Goal: Check status: Check status

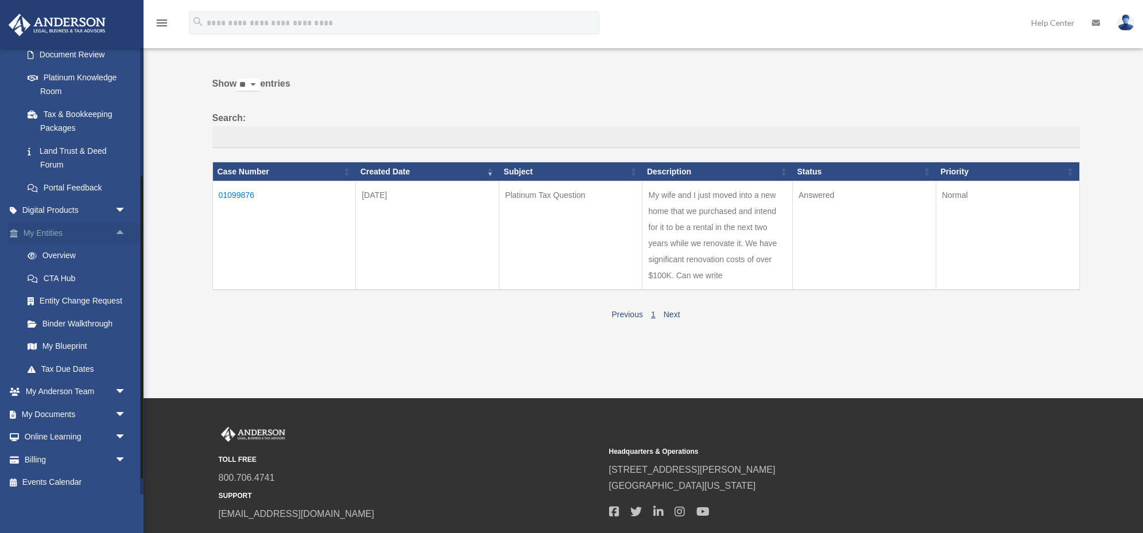
scroll to position [213, 0]
click at [61, 322] on link "Binder Walkthrough" at bounding box center [79, 321] width 127 height 23
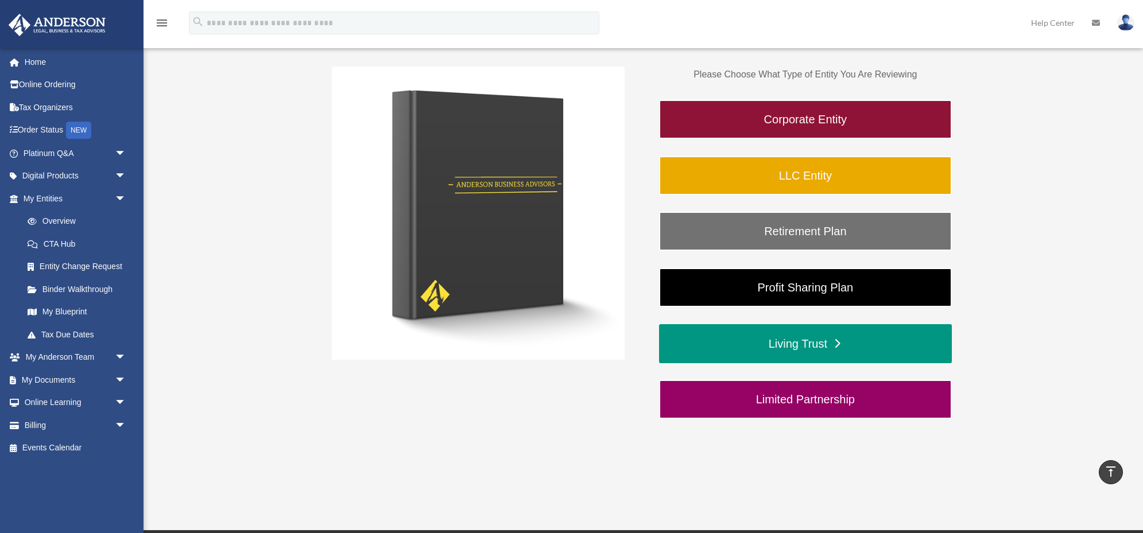
scroll to position [208, 0]
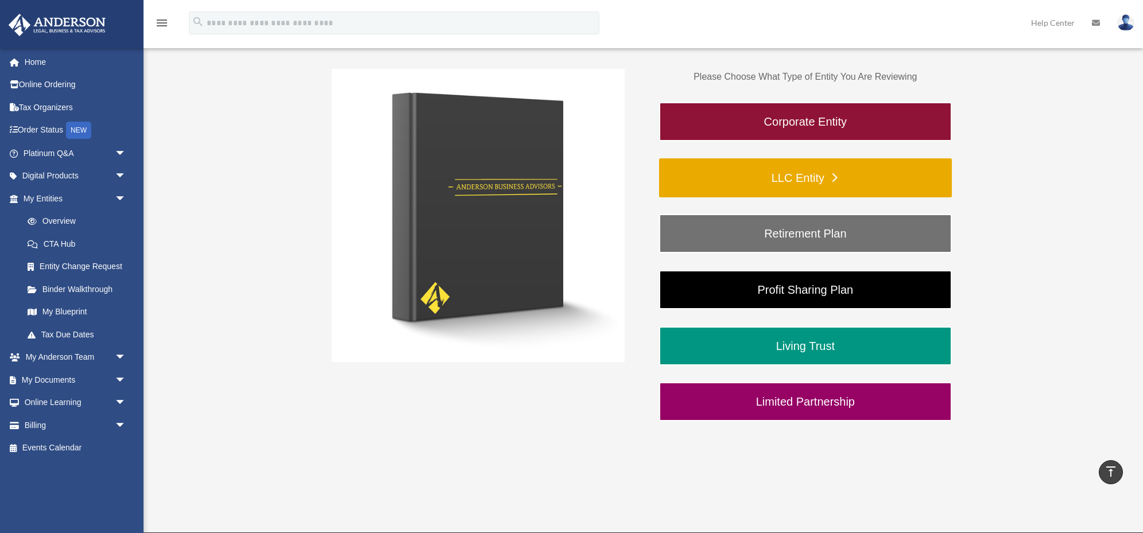
click at [766, 179] on link "LLC Entity" at bounding box center [805, 177] width 293 height 39
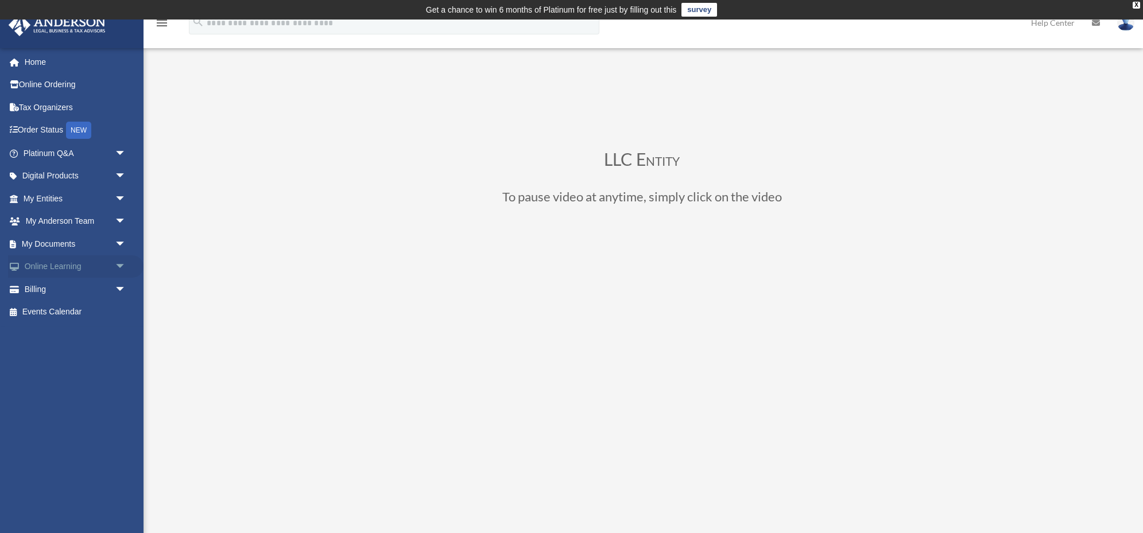
click at [119, 266] on span "arrow_drop_down" at bounding box center [126, 267] width 23 height 24
click at [119, 172] on span "arrow_drop_down" at bounding box center [126, 177] width 23 height 24
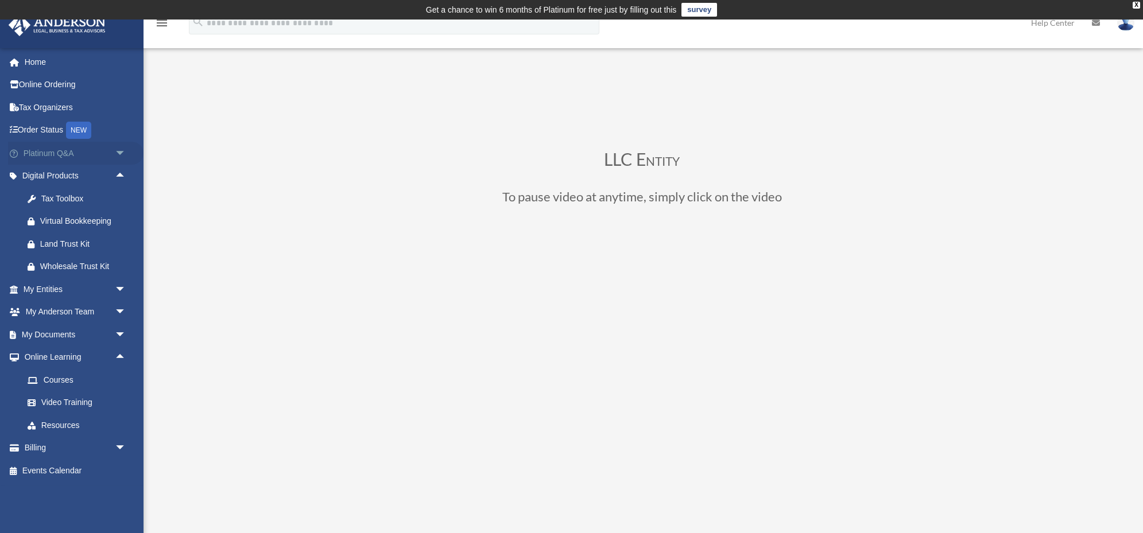
click at [116, 152] on span "arrow_drop_down" at bounding box center [126, 154] width 23 height 24
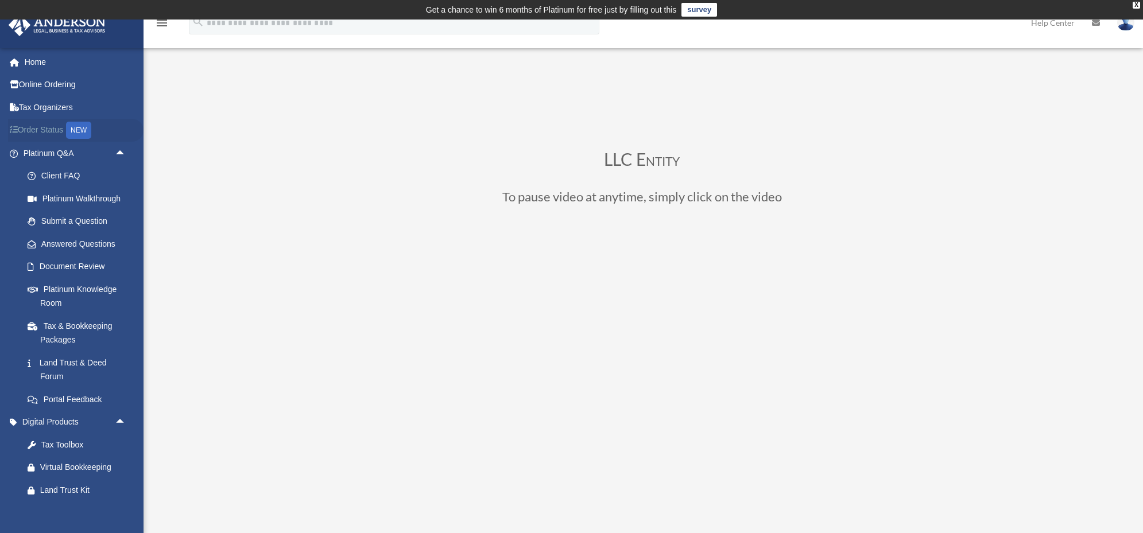
click at [48, 129] on link "Order Status NEW" at bounding box center [75, 131] width 135 height 24
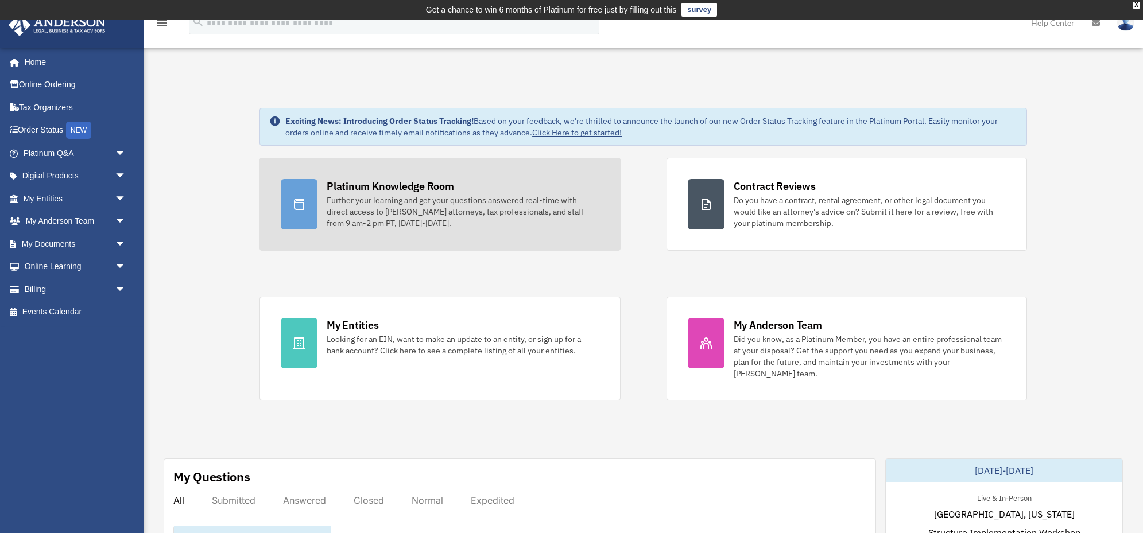
click at [305, 207] on icon at bounding box center [299, 204] width 14 height 14
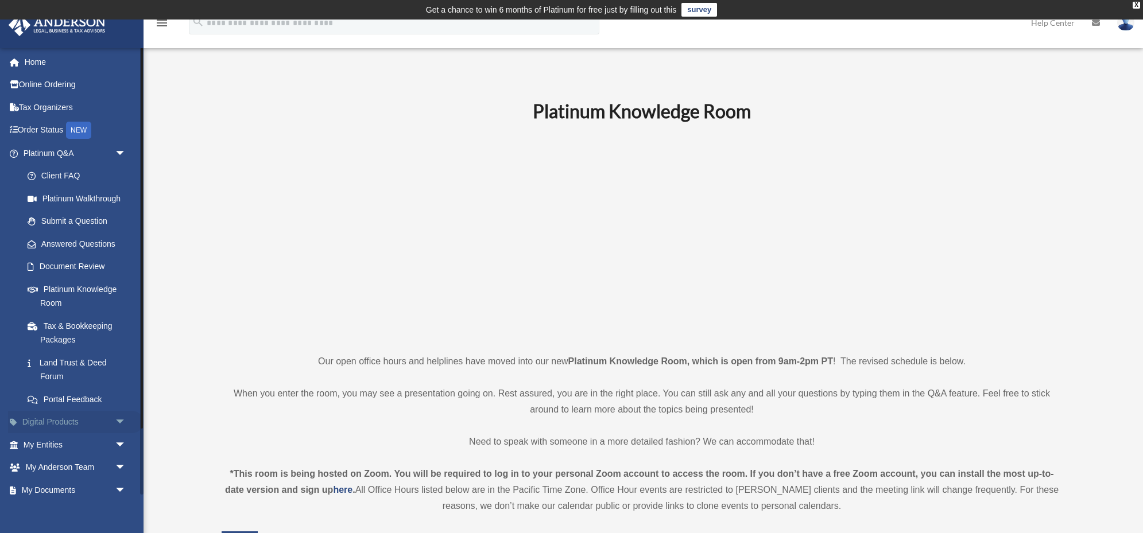
click at [103, 419] on link "Digital Products arrow_drop_down" at bounding box center [75, 422] width 135 height 23
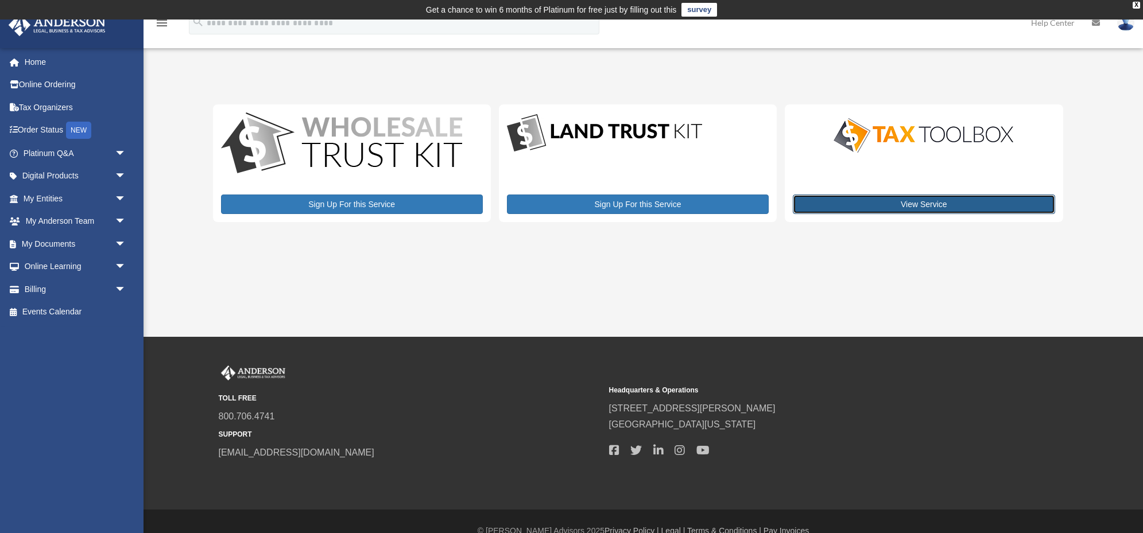
click at [873, 205] on link "View Service" at bounding box center [923, 205] width 262 height 20
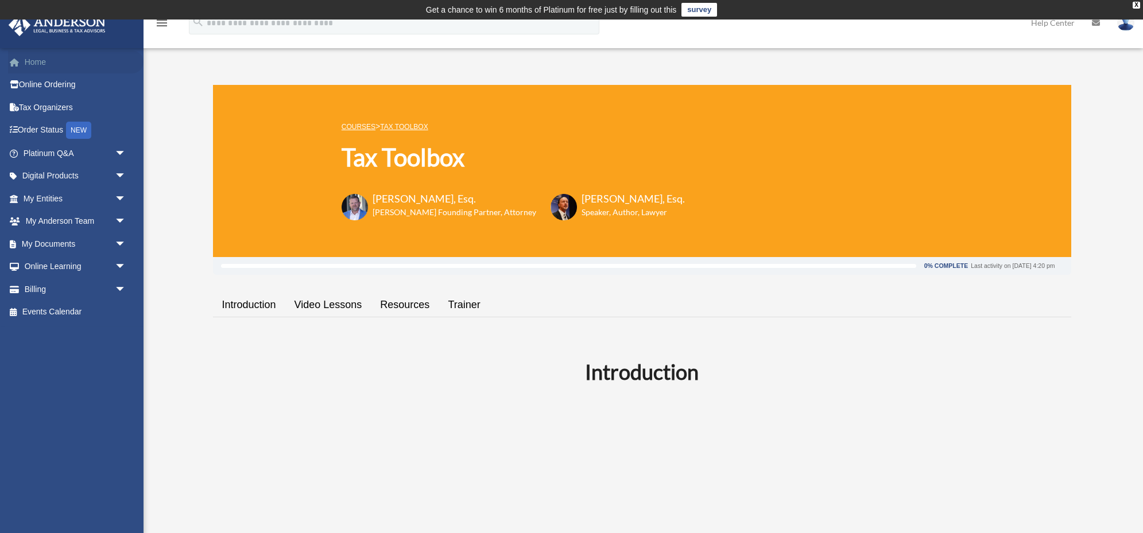
click at [45, 64] on link "Home" at bounding box center [75, 61] width 135 height 23
